Goal: Browse casually

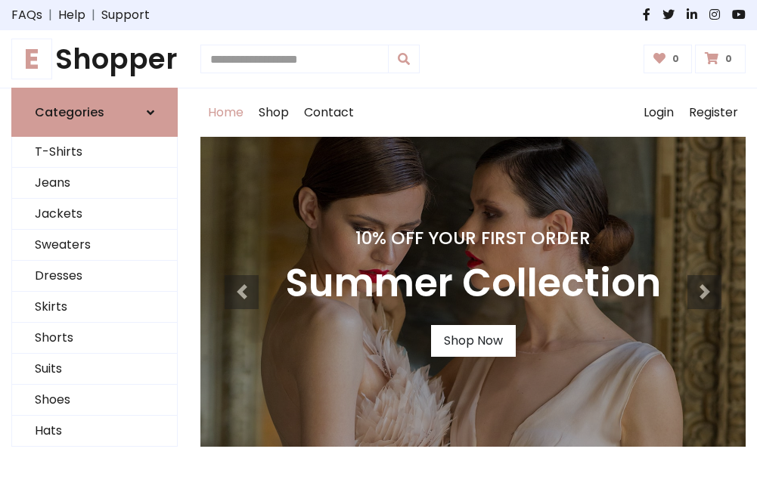
click at [378, 243] on h4 "10% Off Your First Order" at bounding box center [473, 238] width 376 height 21
click at [472, 341] on link "Shop Now" at bounding box center [473, 341] width 85 height 32
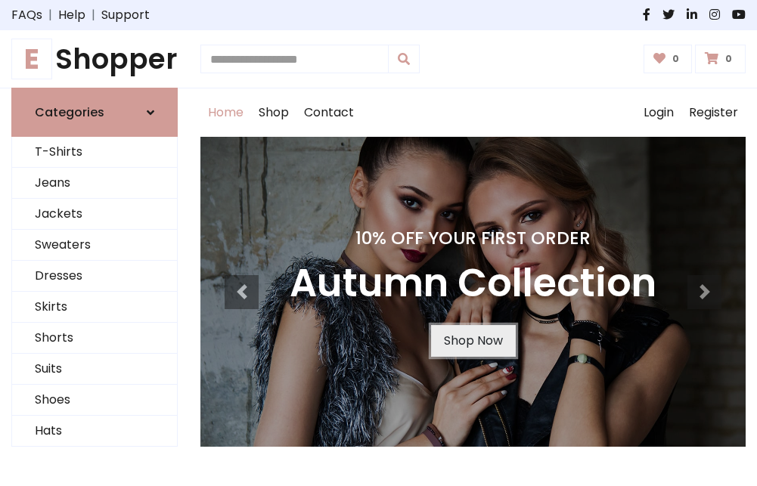
click at [472, 341] on link "Shop Now" at bounding box center [473, 341] width 85 height 32
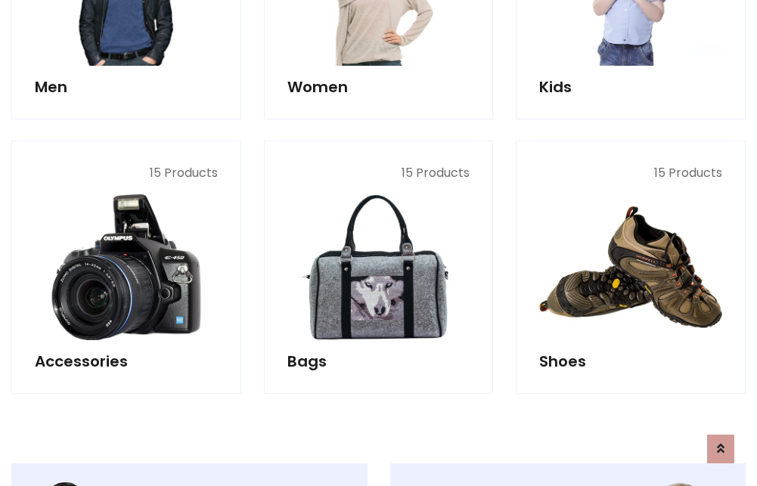
scroll to position [1507, 0]
